Goal: Find specific page/section: Find specific page/section

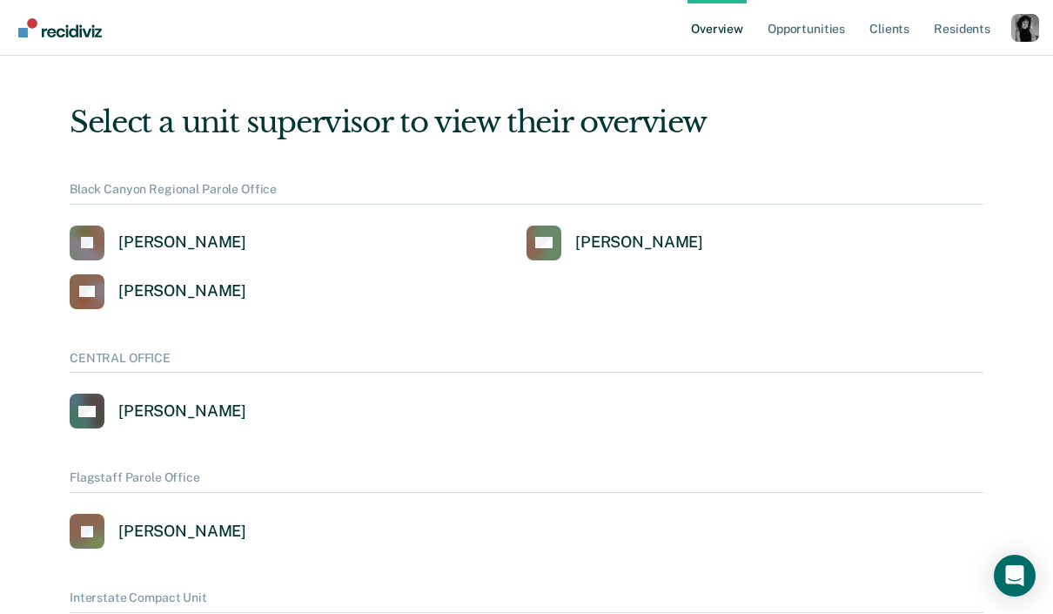
click at [1022, 21] on div "Profile dropdown button" at bounding box center [1026, 28] width 28 height 28
click at [918, 84] on link "Profile" at bounding box center [955, 79] width 112 height 15
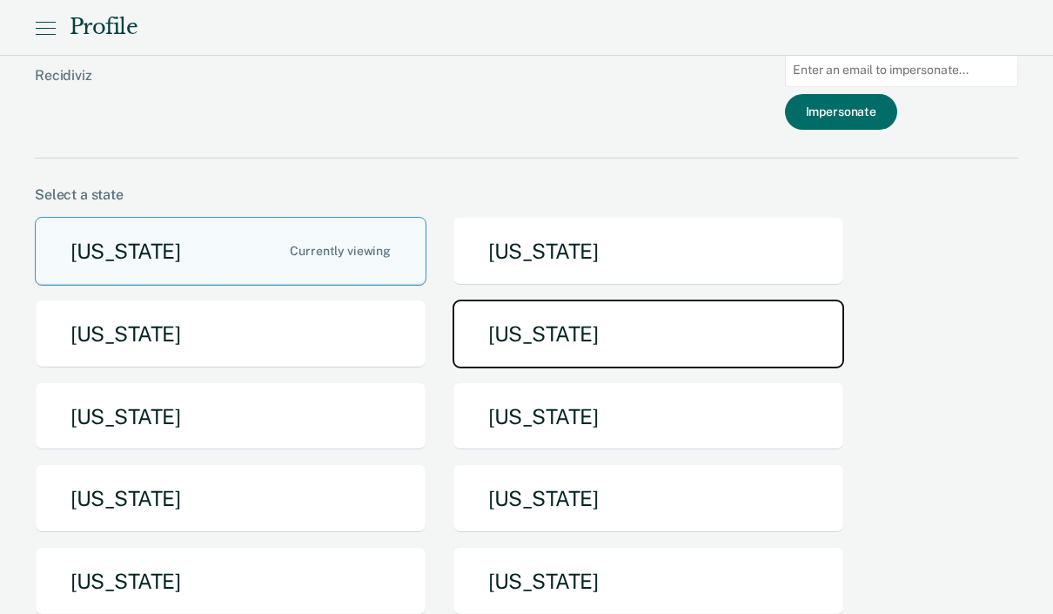
click at [537, 342] on button "[US_STATE]" at bounding box center [649, 334] width 392 height 69
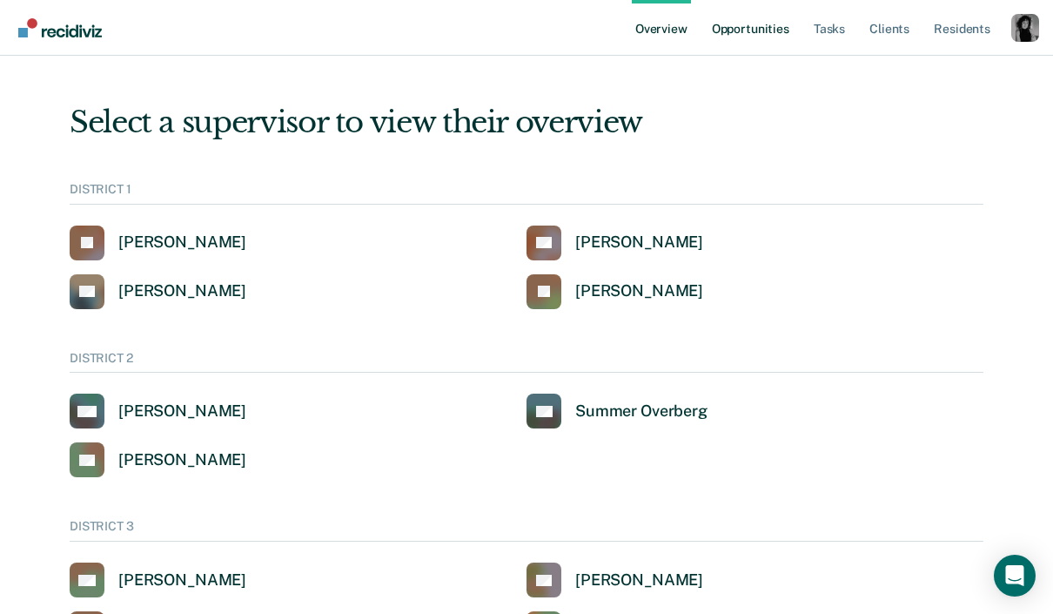
click at [756, 24] on link "Opportunities" at bounding box center [751, 28] width 84 height 56
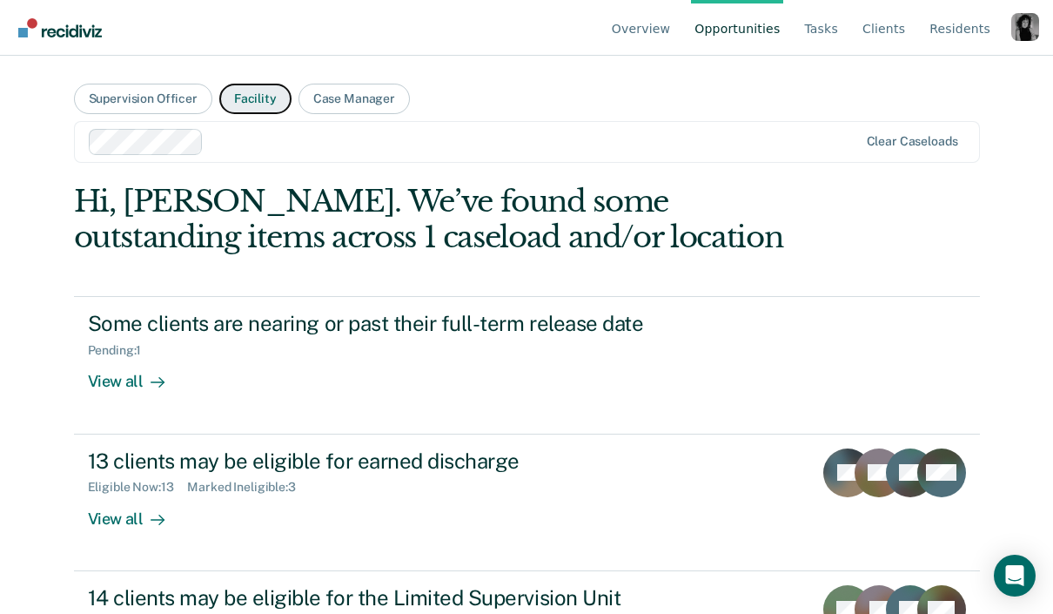
click at [262, 97] on button "Facility" at bounding box center [255, 99] width 72 height 30
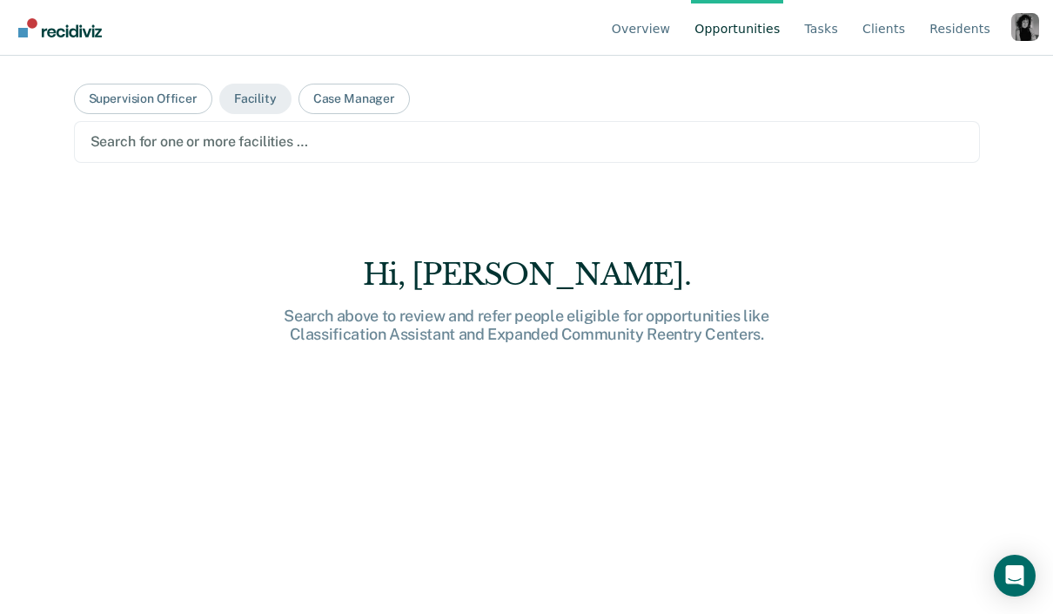
click at [212, 146] on div at bounding box center [527, 141] width 873 height 20
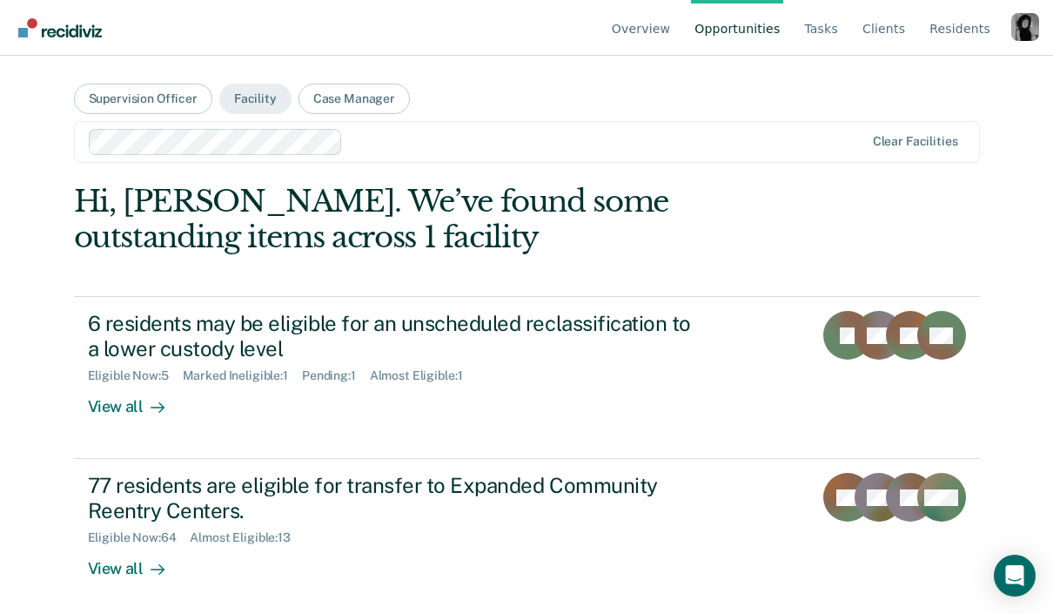
click at [391, 148] on div at bounding box center [607, 141] width 514 height 20
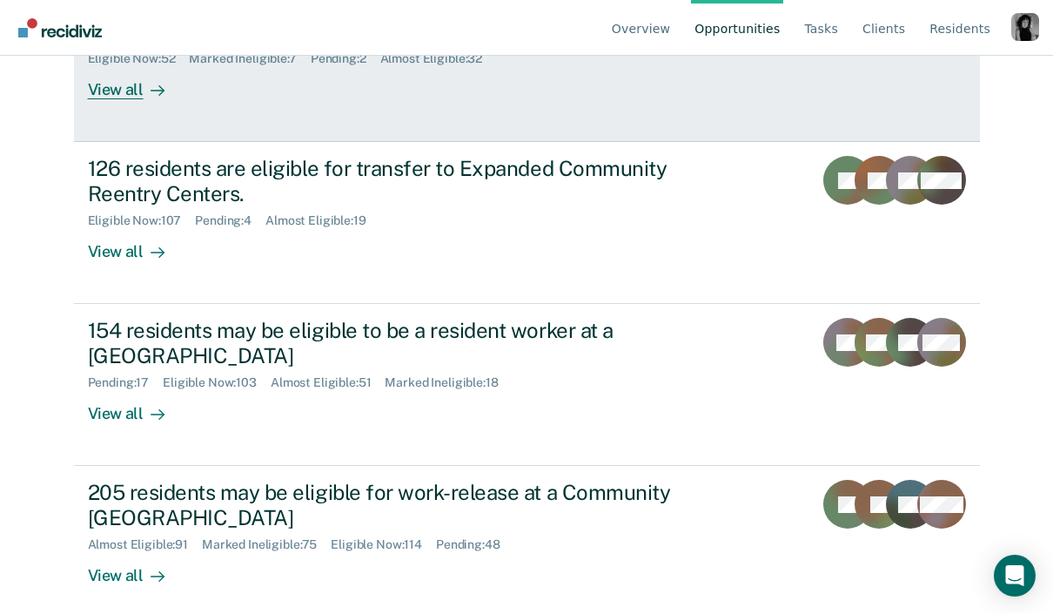
scroll to position [331, 0]
